Goal: Task Accomplishment & Management: Use online tool/utility

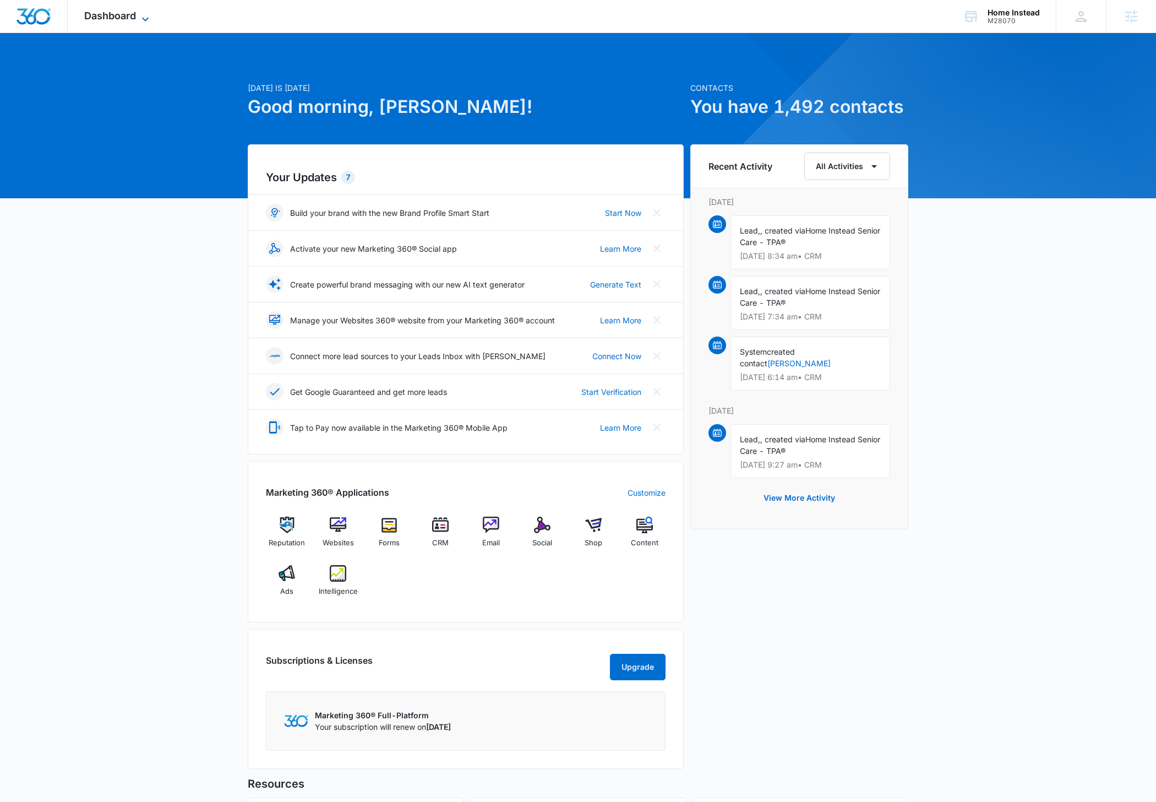
click at [140, 17] on icon at bounding box center [145, 19] width 13 height 13
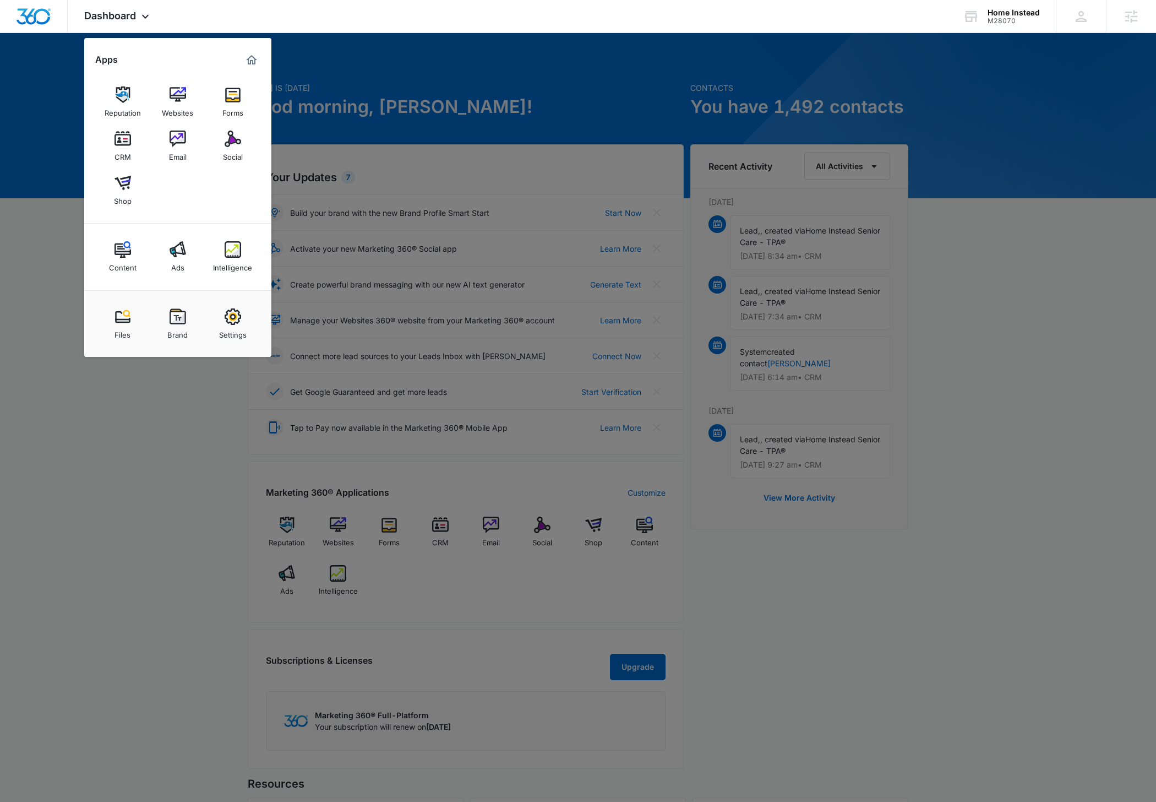
click at [240, 142] on img at bounding box center [233, 138] width 17 height 17
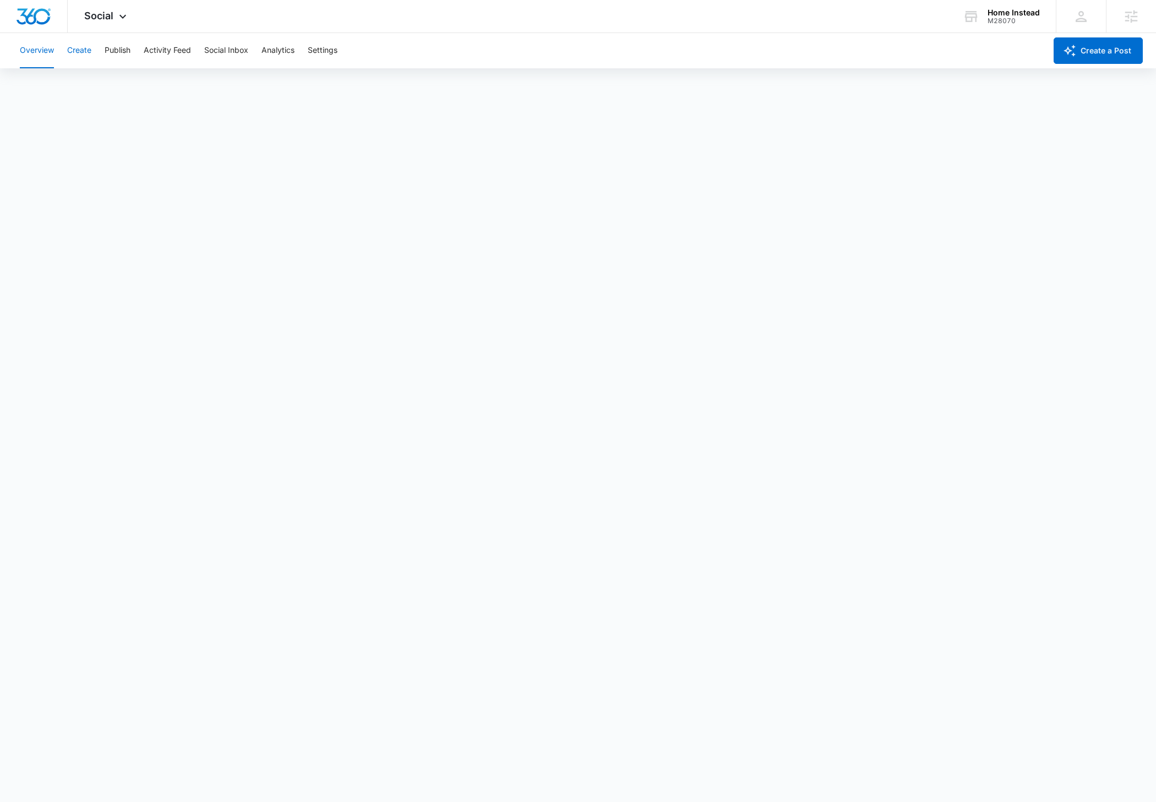
click at [90, 46] on button "Create" at bounding box center [79, 50] width 24 height 35
click at [107, 84] on button "Approvals" at bounding box center [107, 84] width 37 height 31
